Goal: Navigation & Orientation: Find specific page/section

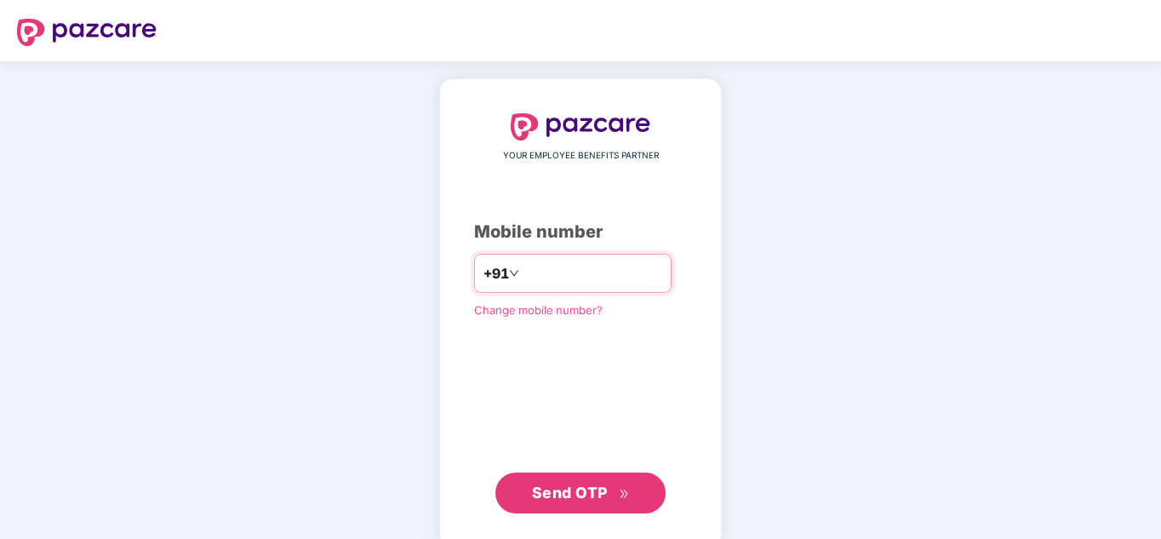
click at [522, 274] on input "number" at bounding box center [592, 273] width 140 height 27
type input "**********"
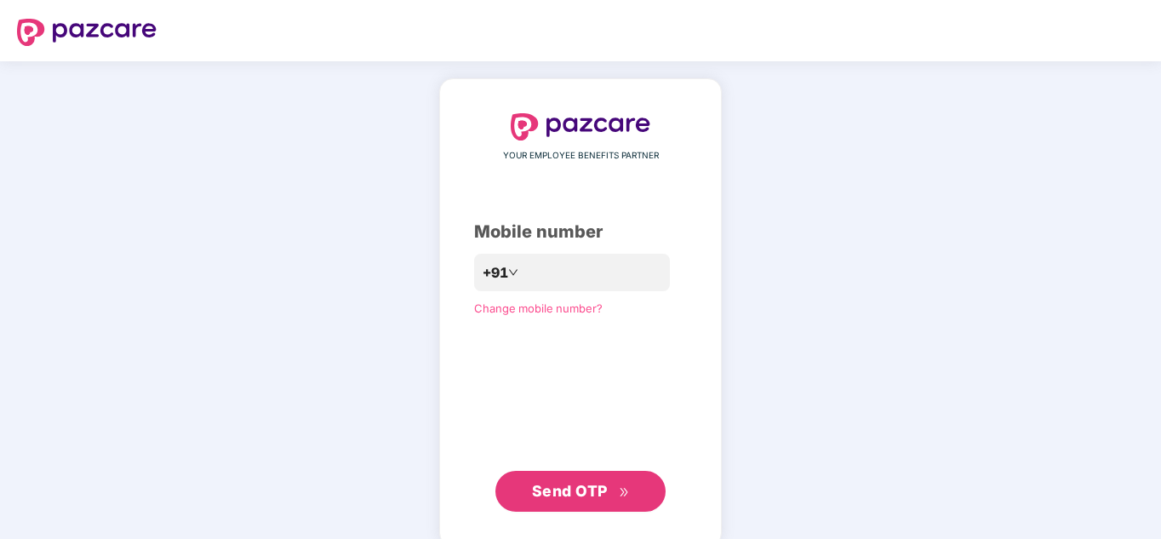
click at [562, 499] on span "Send OTP" at bounding box center [570, 491] width 76 height 18
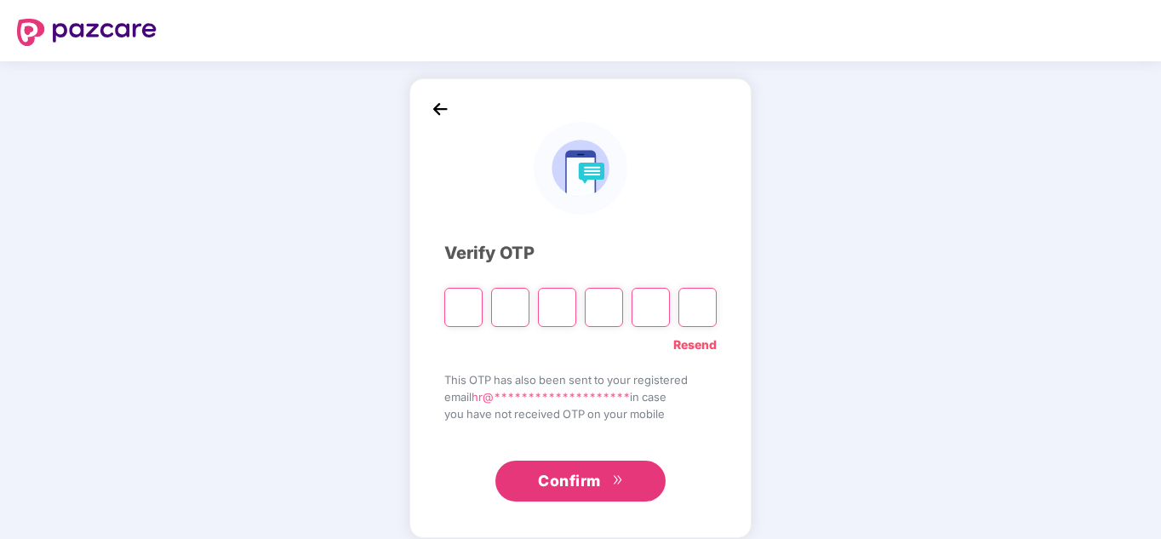
paste input "*"
type input "*"
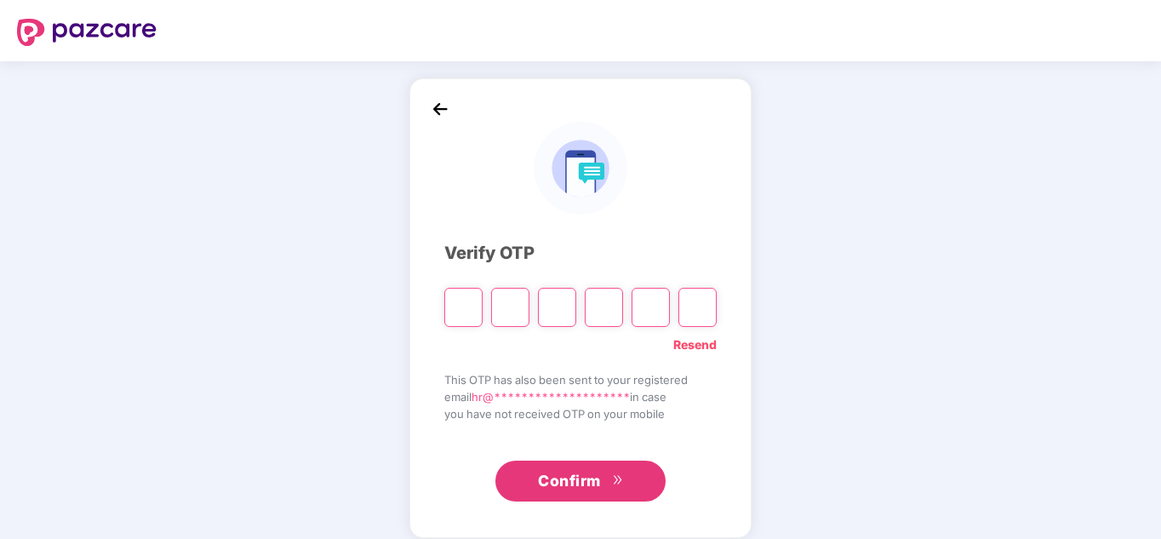
type input "*"
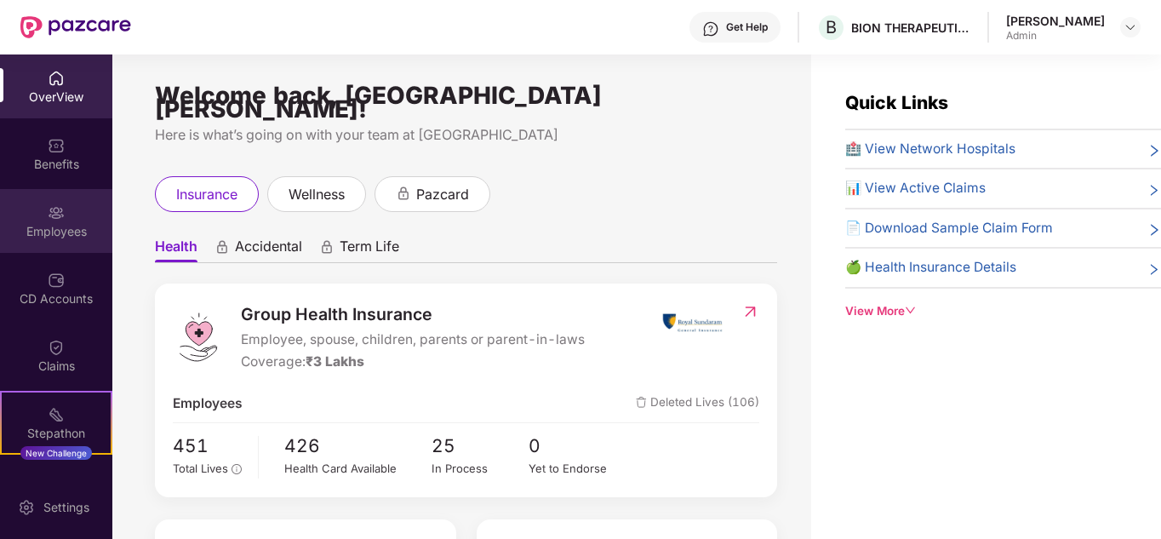
click at [74, 225] on div "Employees" at bounding box center [56, 231] width 112 height 17
